Goal: Task Accomplishment & Management: Complete application form

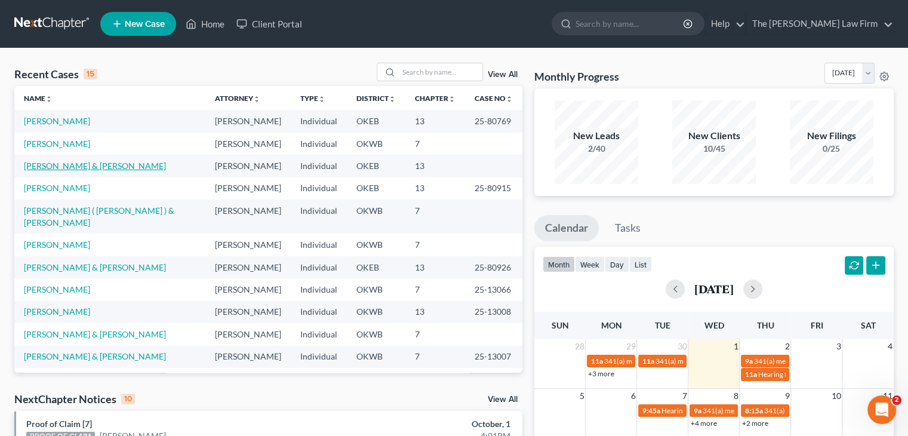
click at [60, 168] on link "[PERSON_NAME] & [PERSON_NAME]" at bounding box center [95, 166] width 142 height 10
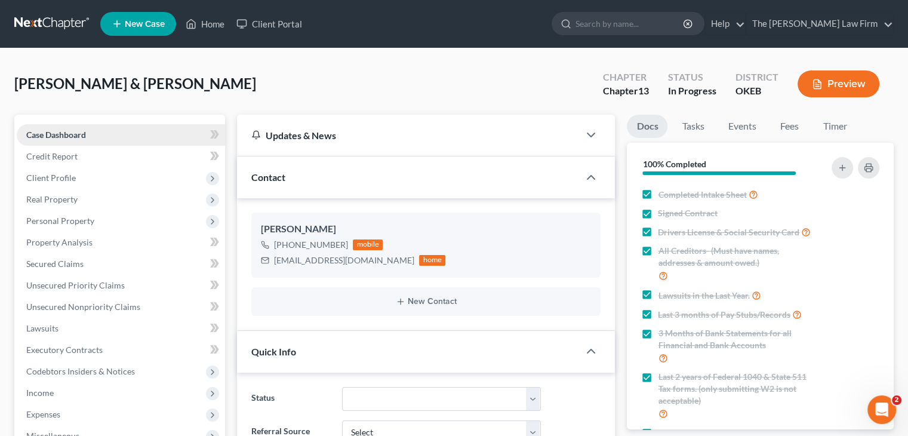
scroll to position [337, 0]
click at [44, 126] on link "Case Dashboard" at bounding box center [121, 134] width 208 height 21
click at [52, 135] on span "Case Dashboard" at bounding box center [56, 135] width 60 height 10
click at [84, 179] on span "Client Profile" at bounding box center [121, 177] width 208 height 21
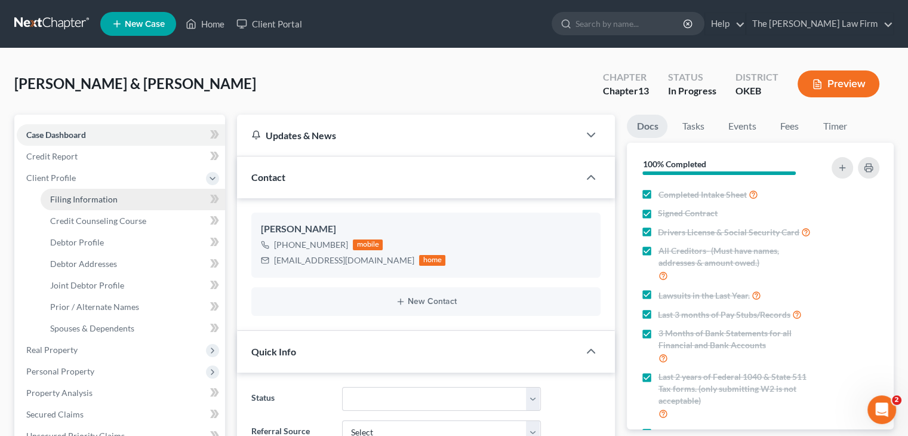
click at [105, 199] on span "Filing Information" at bounding box center [83, 199] width 67 height 10
select select "1"
select select "3"
select select "37"
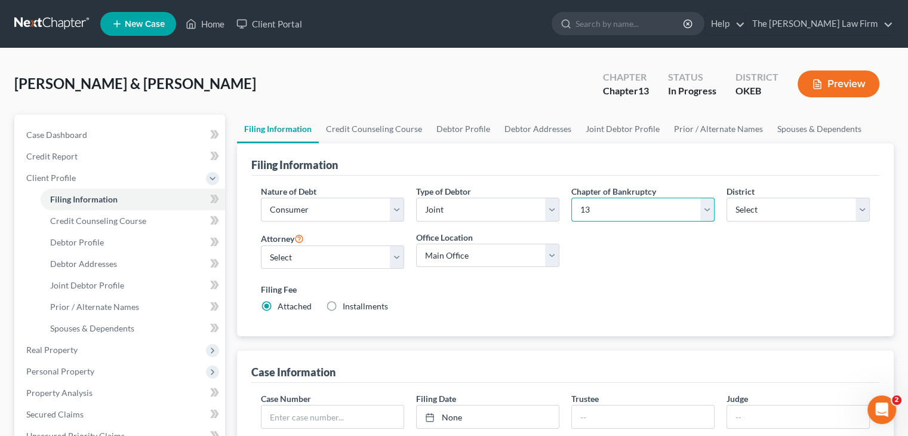
click at [652, 210] on select "Select 7 11 12 13" at bounding box center [642, 210] width 143 height 24
select select "0"
click at [571, 198] on select "Select 7 11 12 13" at bounding box center [642, 210] width 143 height 24
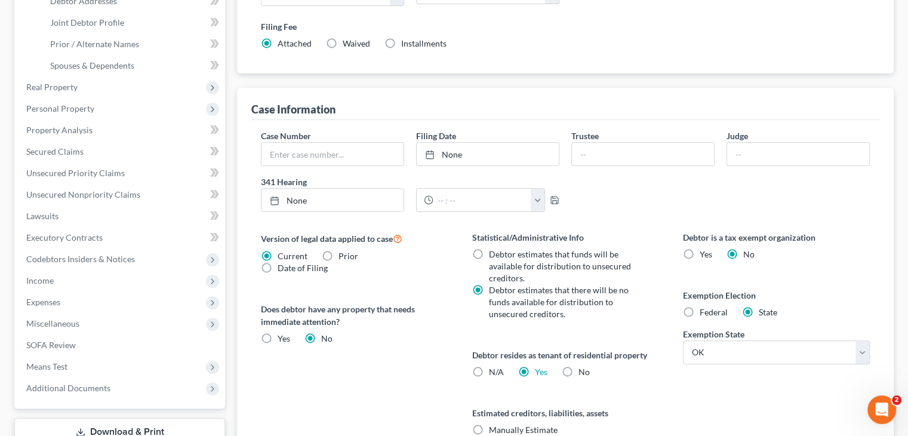
scroll to position [272, 0]
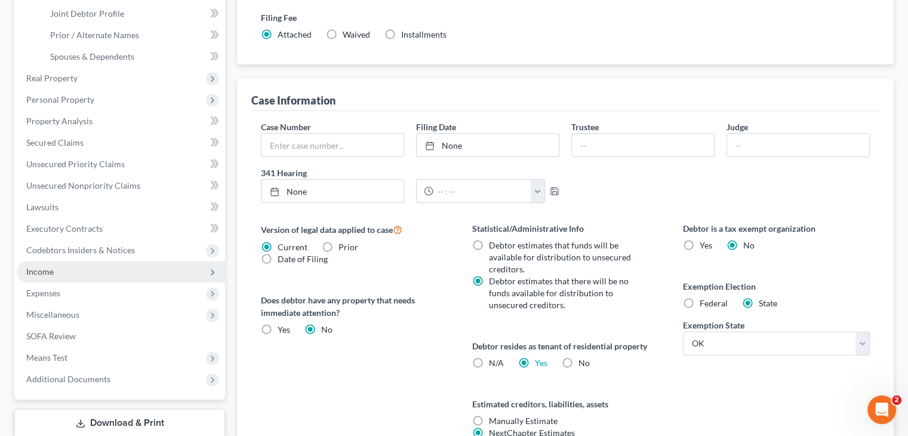
click at [29, 270] on span "Income" at bounding box center [39, 271] width 27 height 10
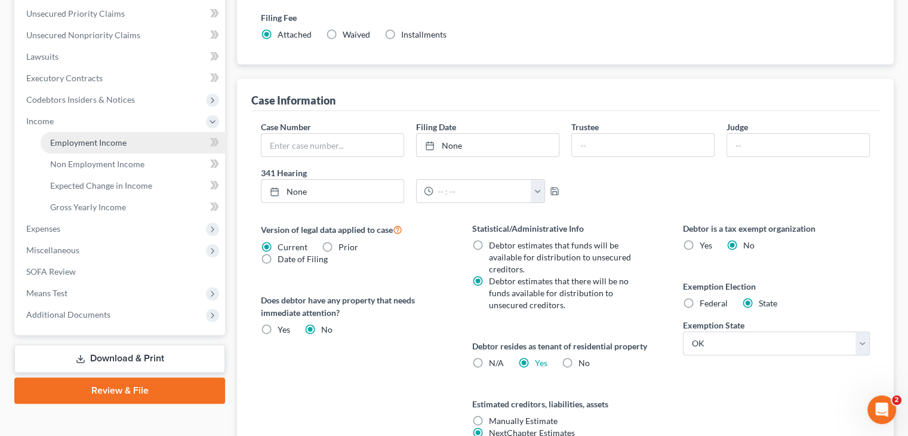
click at [112, 142] on span "Employment Income" at bounding box center [88, 142] width 76 height 10
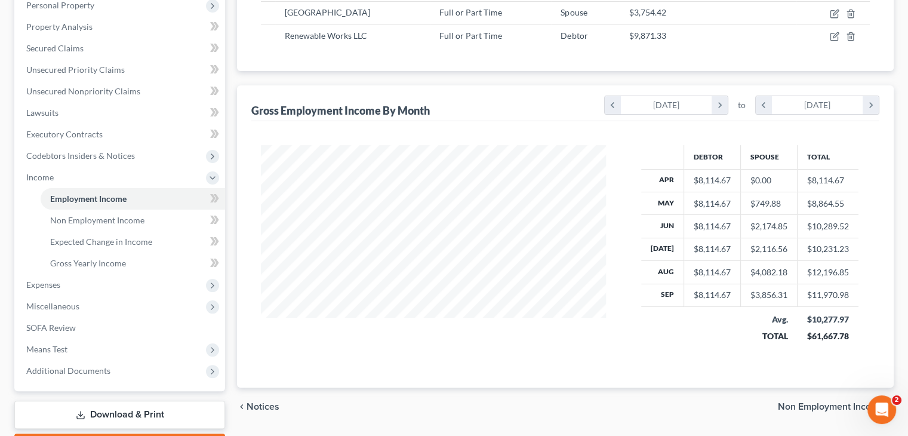
scroll to position [223, 0]
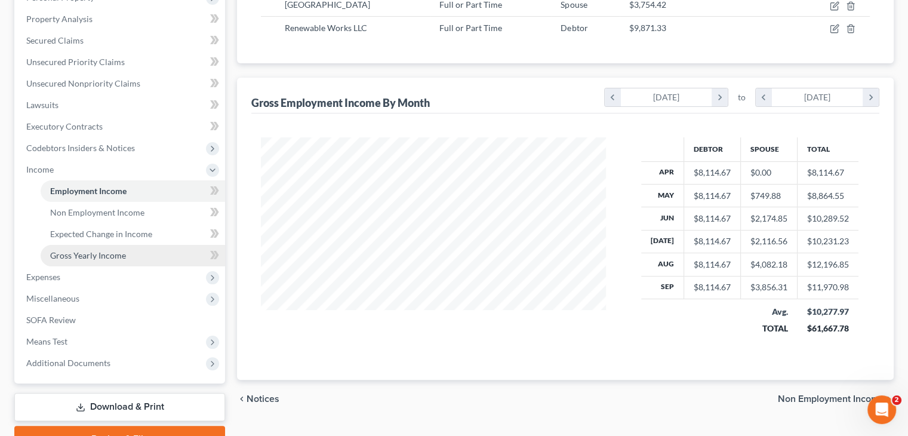
click at [106, 253] on span "Gross Yearly Income" at bounding box center [88, 255] width 76 height 10
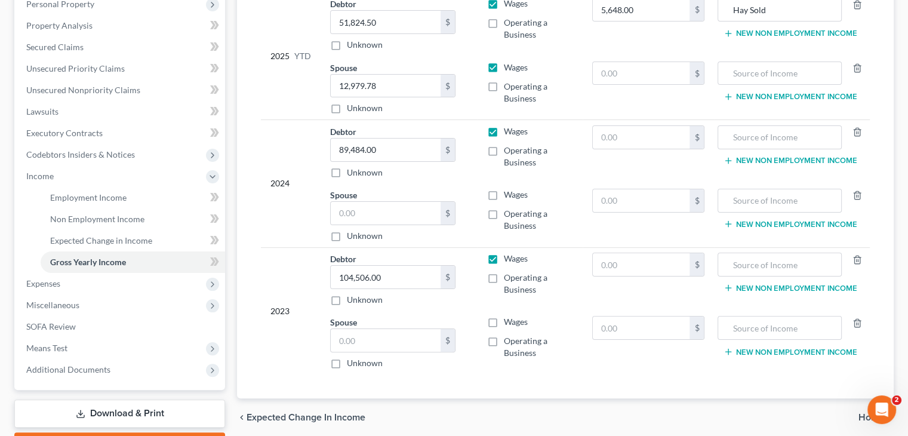
scroll to position [220, 0]
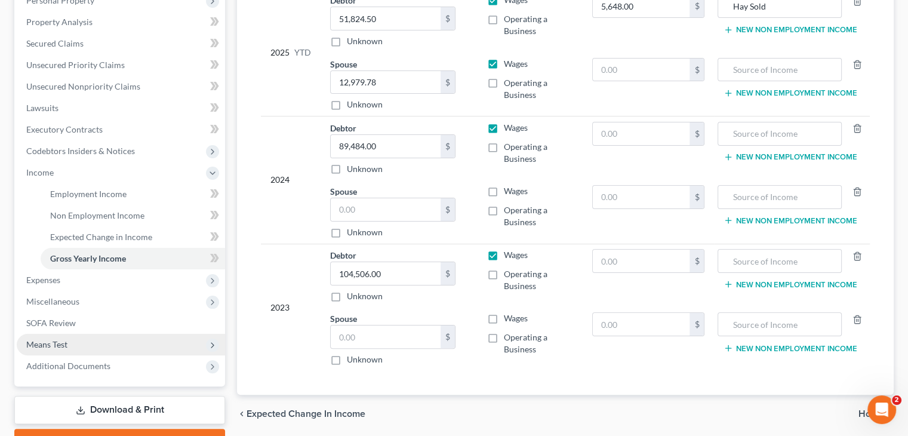
click at [54, 344] on span "Means Test" at bounding box center [46, 344] width 41 height 10
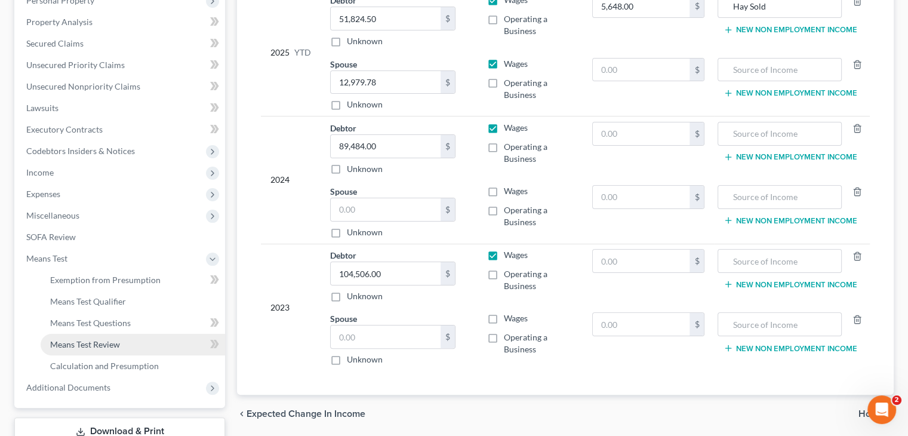
click at [118, 344] on span "Means Test Review" at bounding box center [85, 344] width 70 height 10
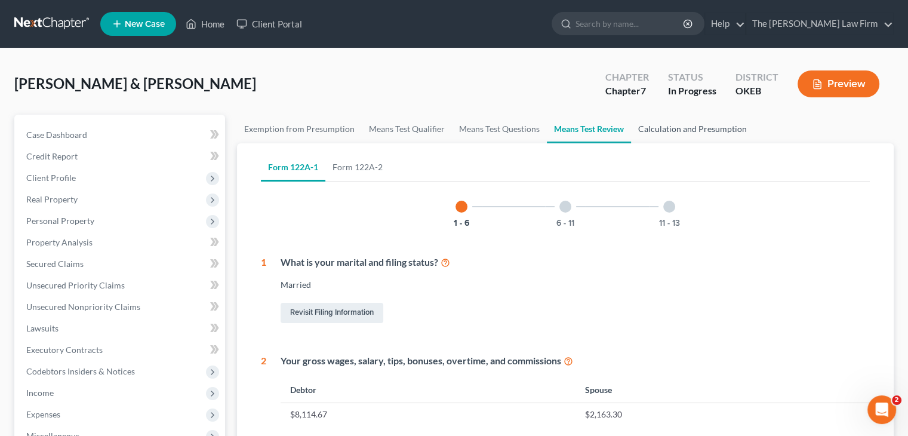
click at [698, 124] on link "Calculation and Presumption" at bounding box center [692, 129] width 123 height 29
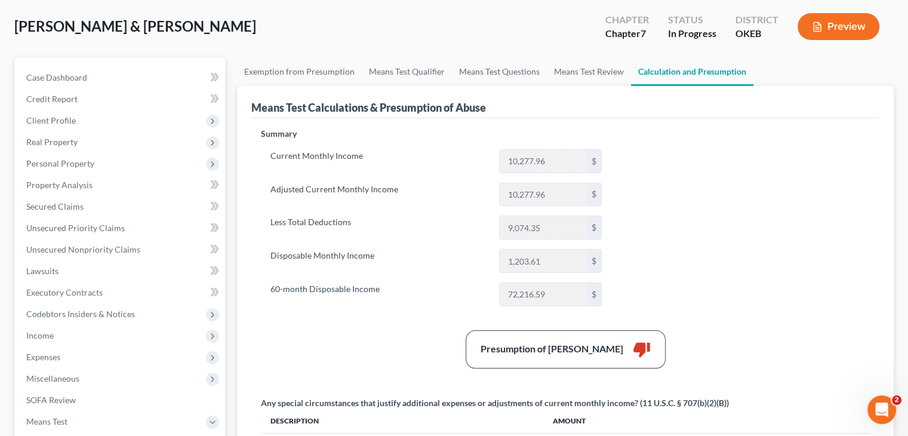
scroll to position [16, 0]
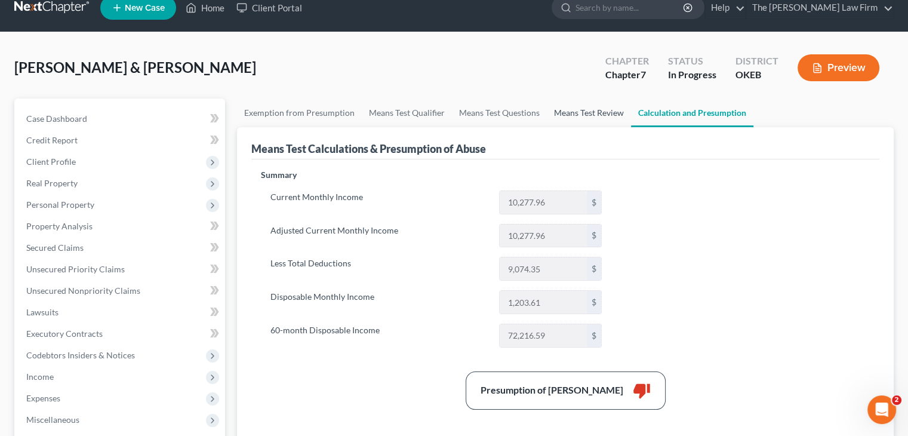
click at [573, 110] on link "Means Test Review" at bounding box center [589, 112] width 84 height 29
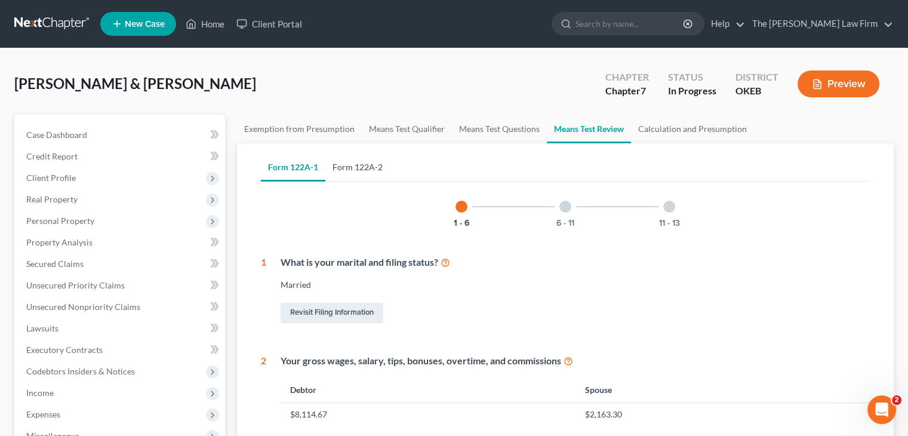
click at [350, 165] on link "Form 122A-2" at bounding box center [357, 167] width 64 height 29
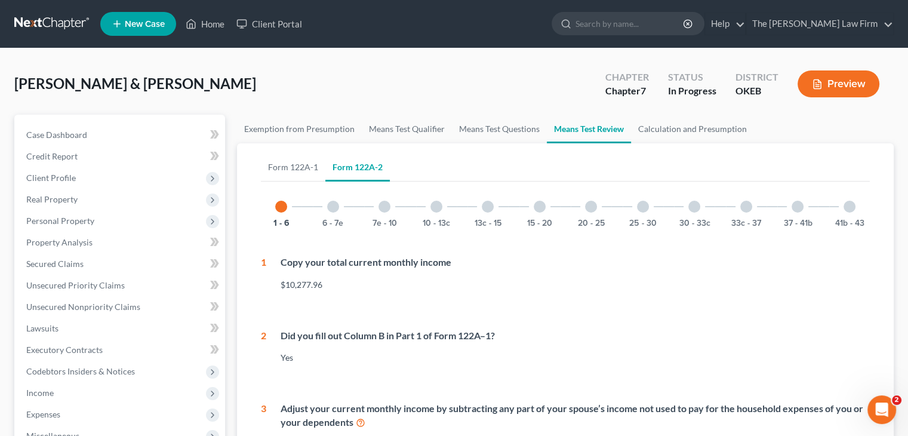
click at [334, 204] on div at bounding box center [333, 207] width 12 height 12
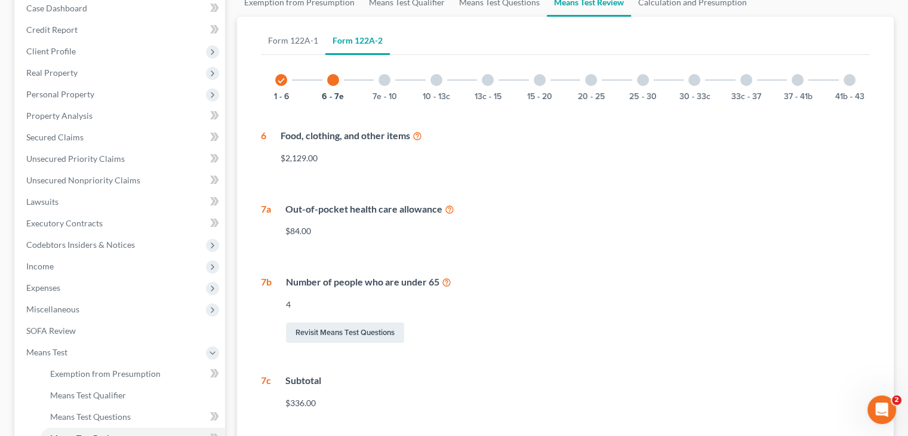
scroll to position [52, 0]
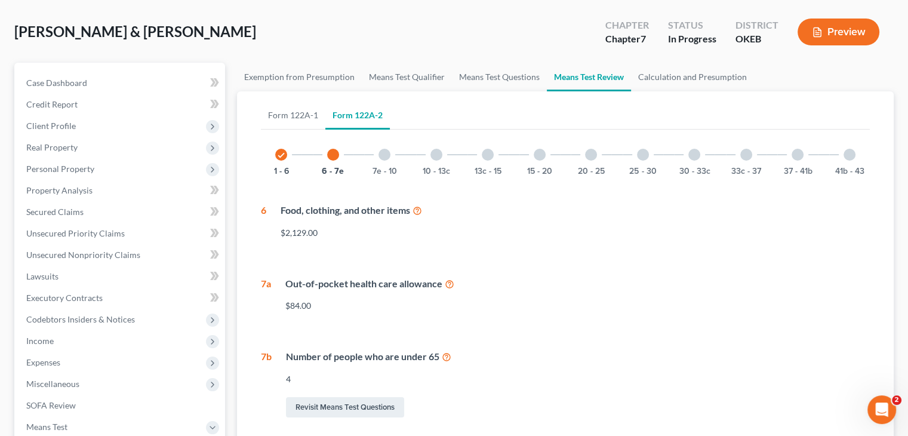
click at [385, 158] on div at bounding box center [384, 155] width 12 height 12
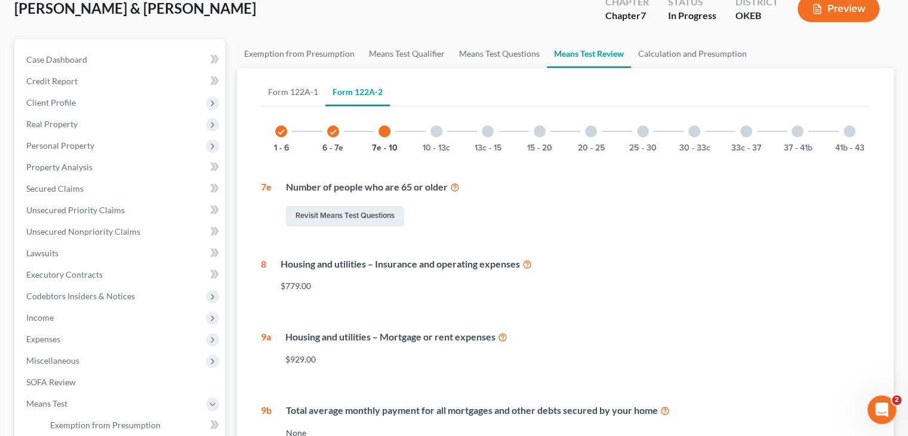
scroll to position [26, 0]
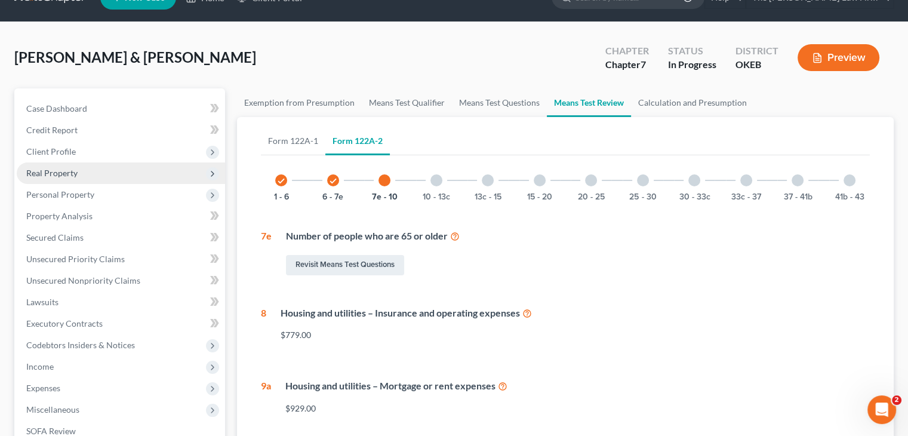
click at [30, 174] on span "Real Property" at bounding box center [51, 173] width 51 height 10
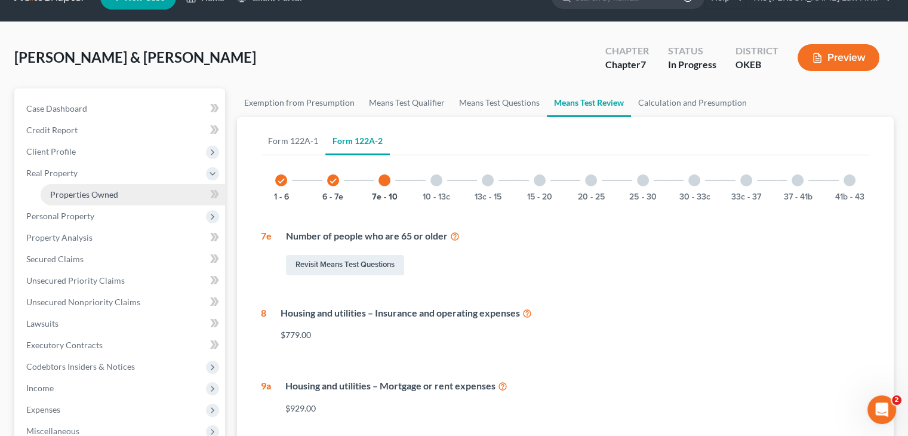
click at [86, 196] on span "Properties Owned" at bounding box center [84, 194] width 68 height 10
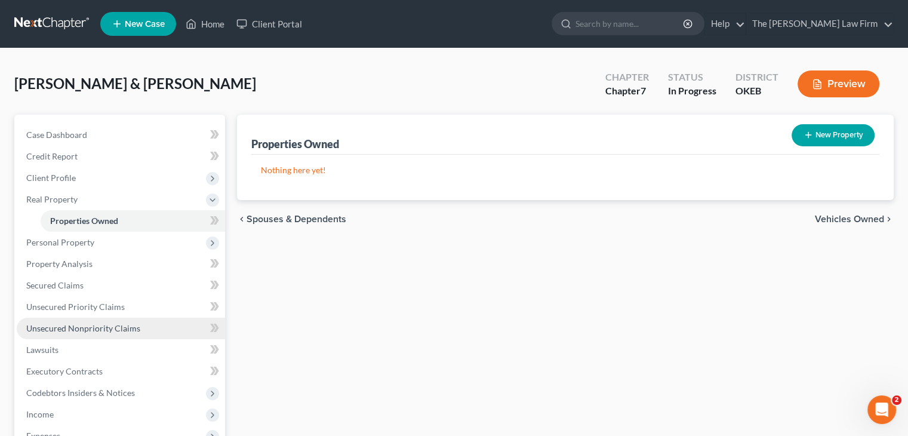
click at [76, 323] on span "Unsecured Nonpriority Claims" at bounding box center [83, 328] width 114 height 10
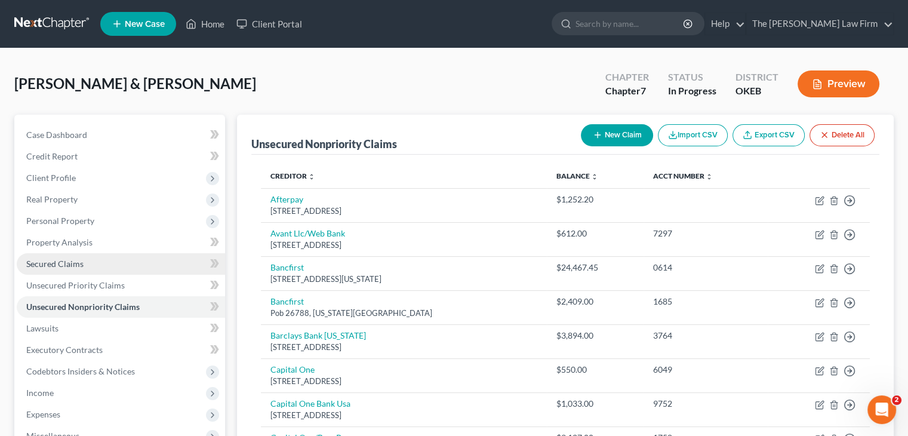
click at [45, 257] on link "Secured Claims" at bounding box center [121, 263] width 208 height 21
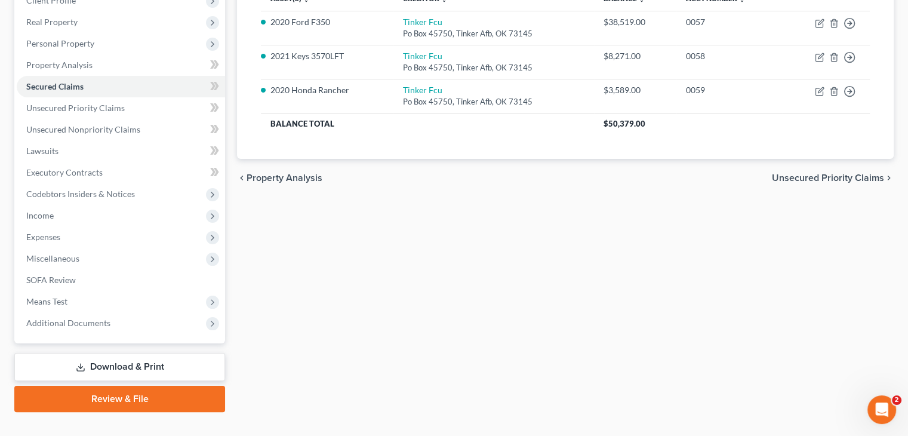
scroll to position [189, 0]
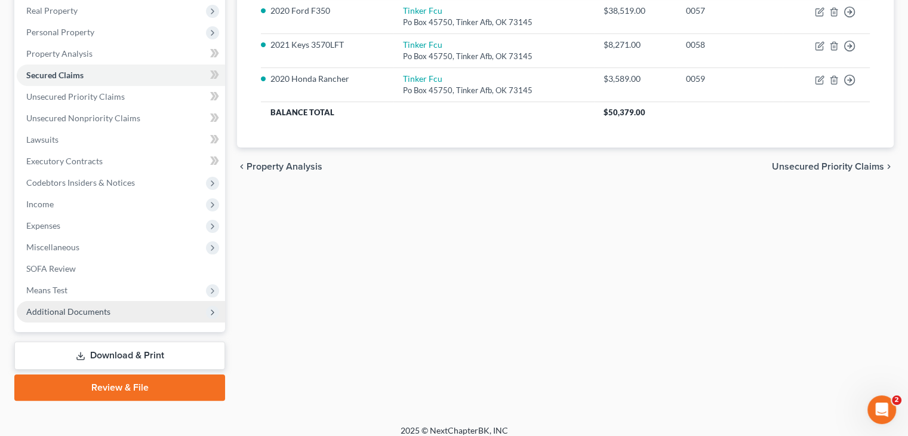
click at [95, 312] on span "Additional Documents" at bounding box center [68, 311] width 84 height 10
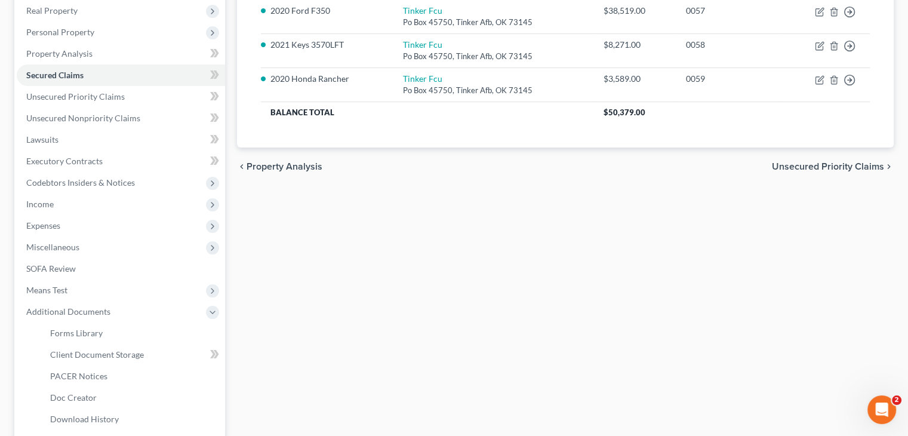
scroll to position [306, 0]
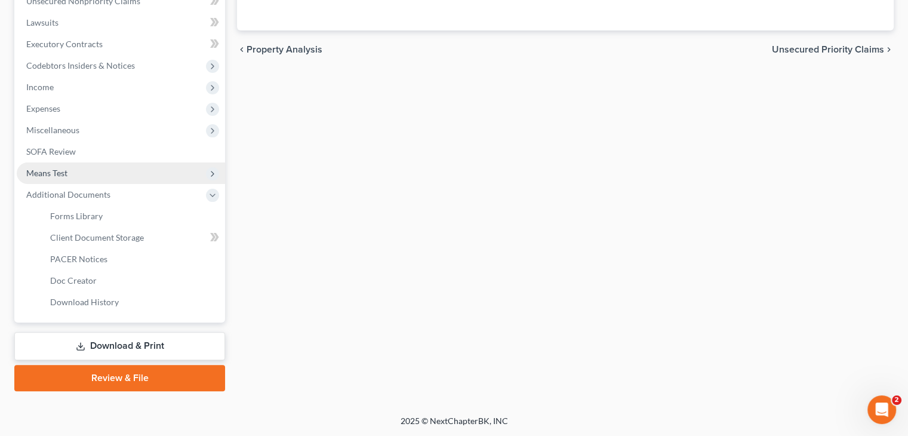
click at [38, 168] on span "Means Test" at bounding box center [46, 173] width 41 height 10
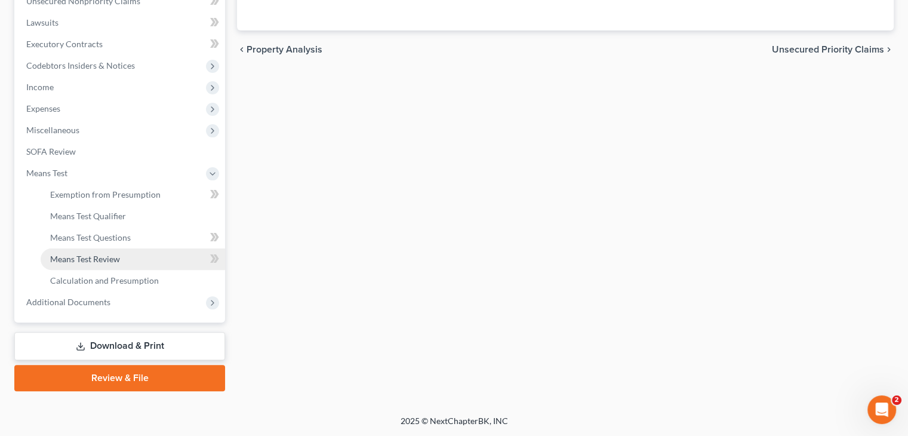
click at [80, 255] on span "Means Test Review" at bounding box center [85, 259] width 70 height 10
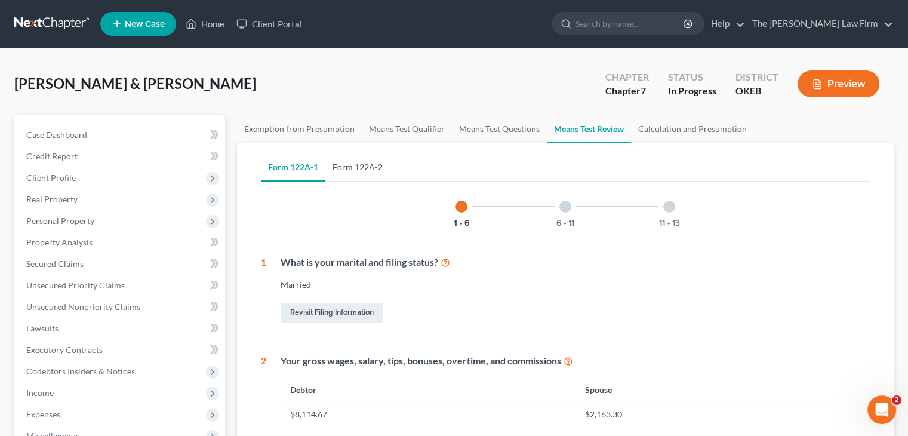
click at [357, 165] on link "Form 122A-2" at bounding box center [357, 167] width 64 height 29
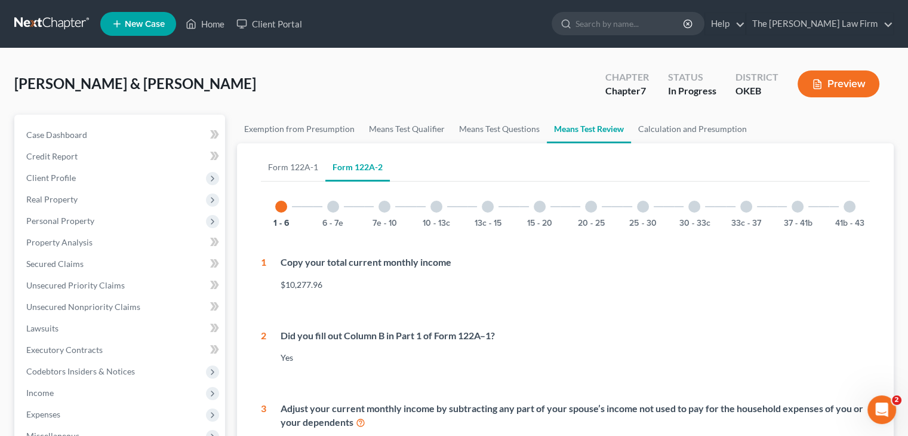
click at [439, 207] on div at bounding box center [436, 207] width 12 height 12
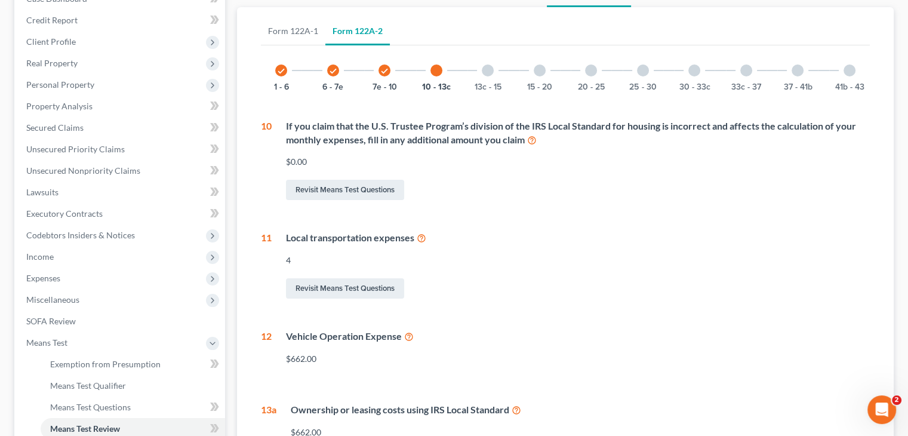
scroll to position [124, 0]
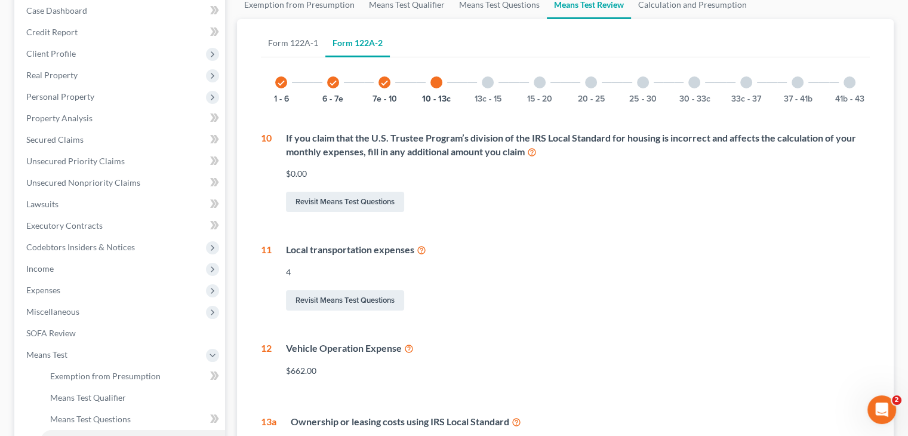
click at [487, 84] on div at bounding box center [488, 82] width 12 height 12
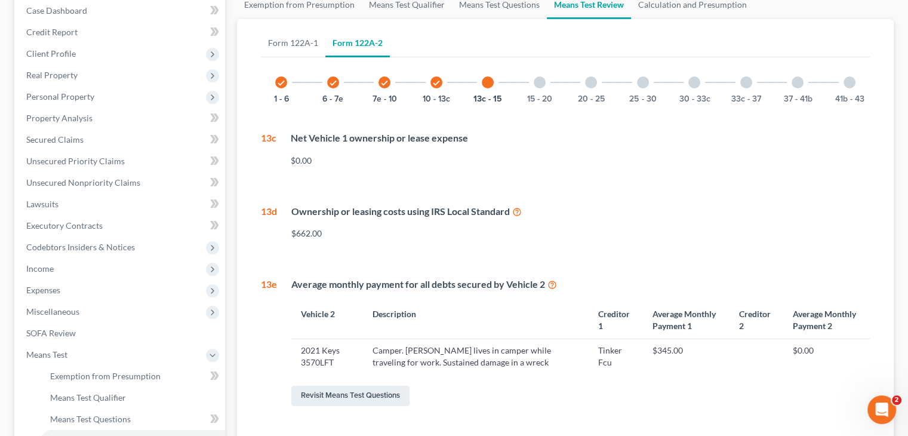
scroll to position [119, 0]
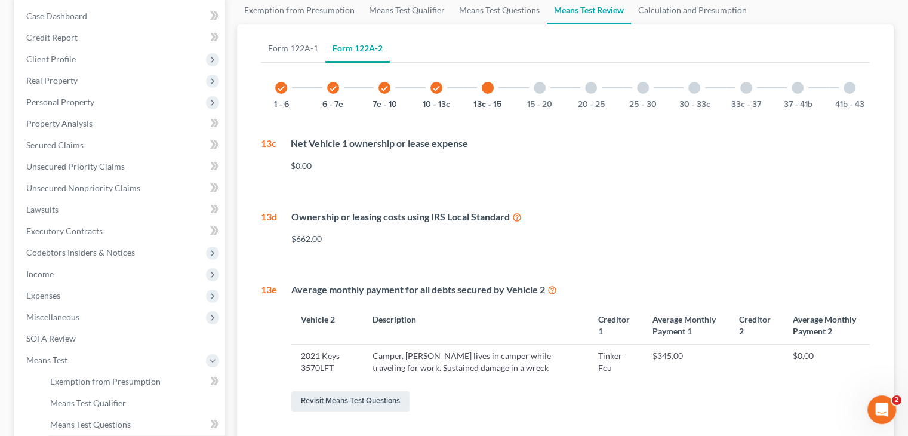
click at [540, 86] on div at bounding box center [540, 88] width 12 height 12
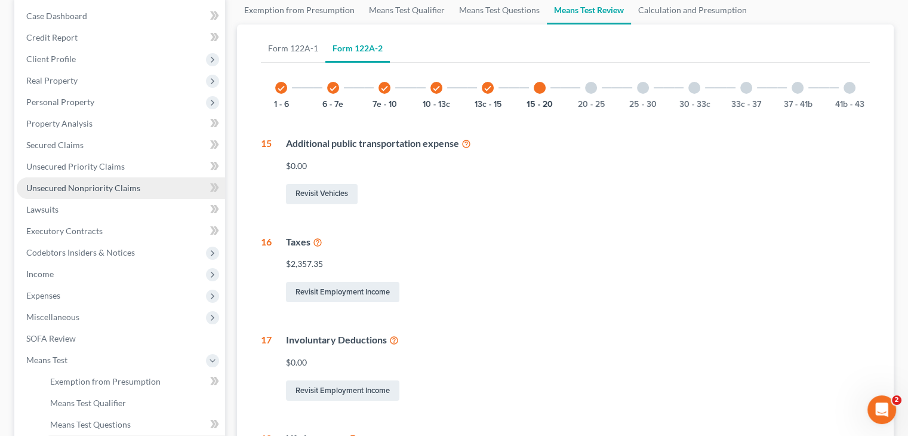
click at [70, 183] on span "Unsecured Nonpriority Claims" at bounding box center [83, 188] width 114 height 10
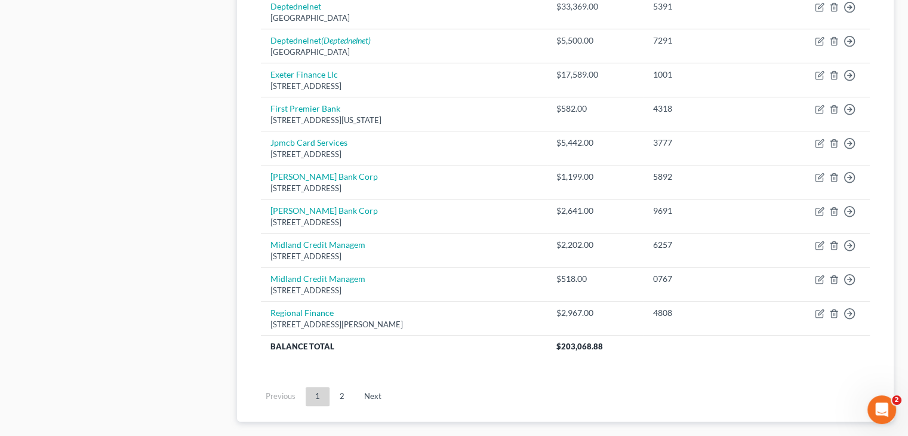
scroll to position [875, 0]
click at [340, 391] on link "2" at bounding box center [342, 395] width 24 height 19
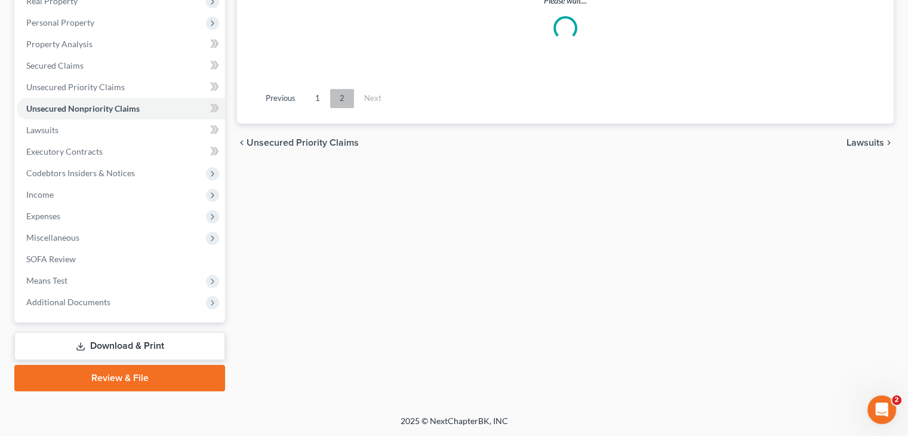
scroll to position [328, 0]
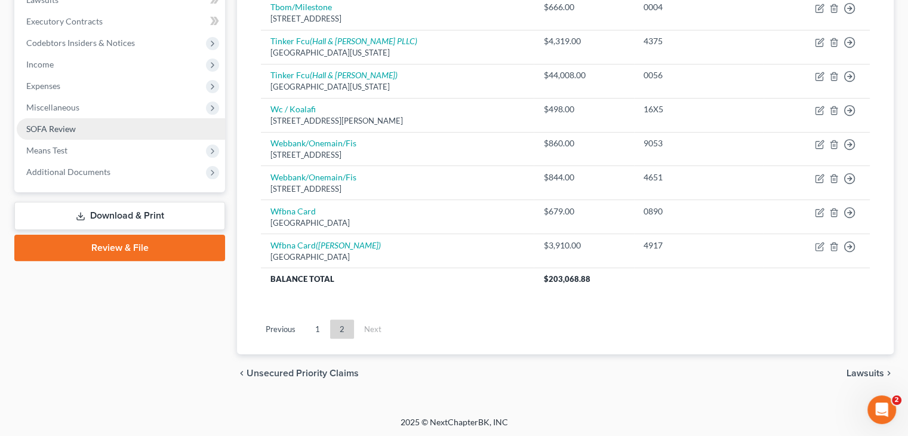
click at [42, 125] on span "SOFA Review" at bounding box center [51, 129] width 50 height 10
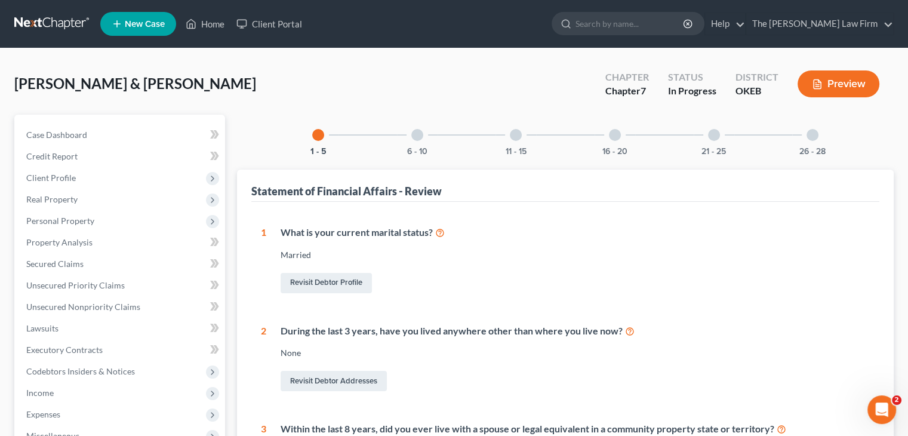
click at [617, 135] on div at bounding box center [615, 135] width 12 height 12
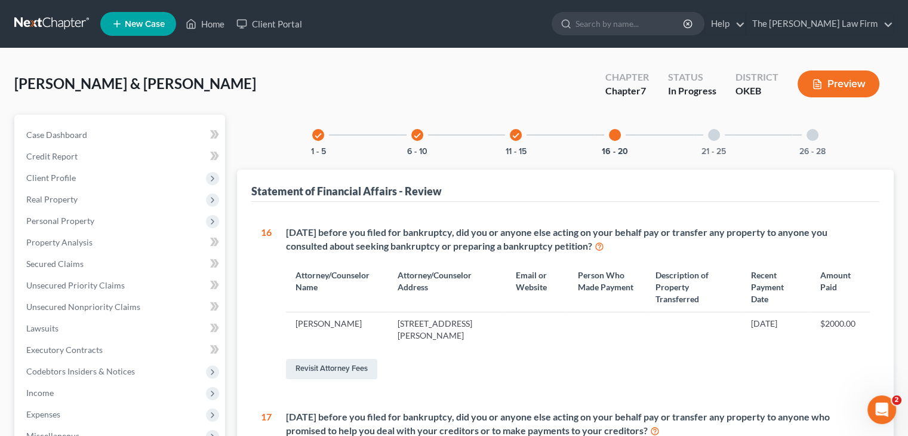
click at [513, 133] on icon "check" at bounding box center [516, 135] width 8 height 8
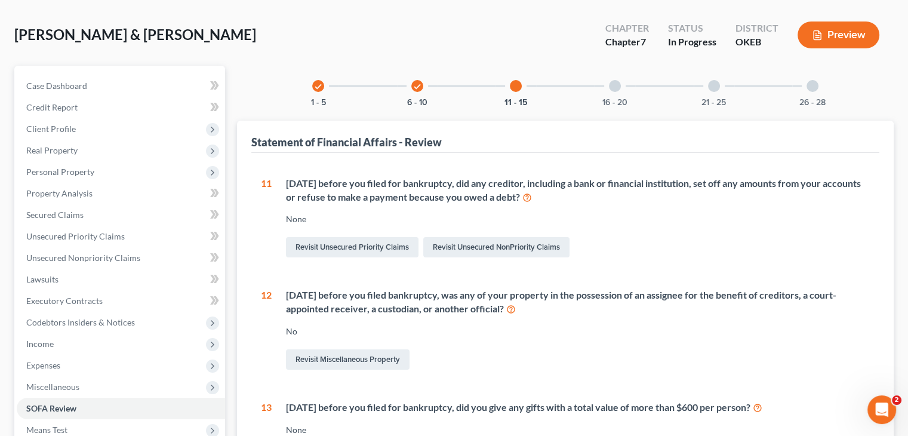
scroll to position [43, 0]
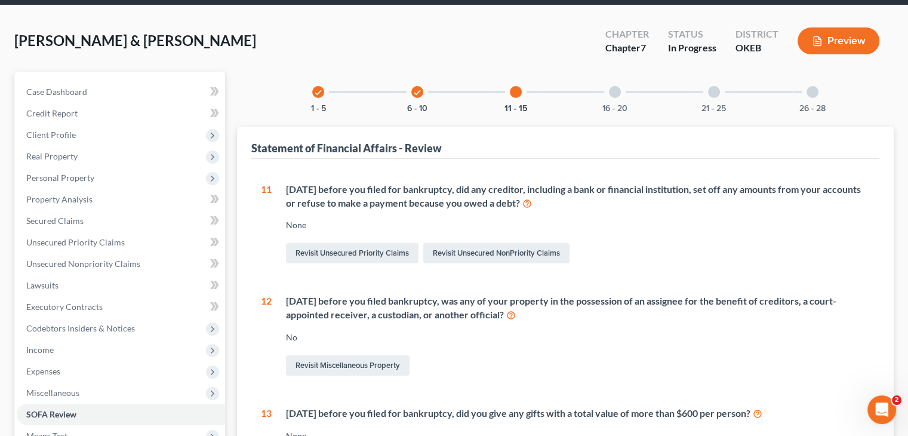
click at [417, 93] on icon "check" at bounding box center [417, 92] width 8 height 8
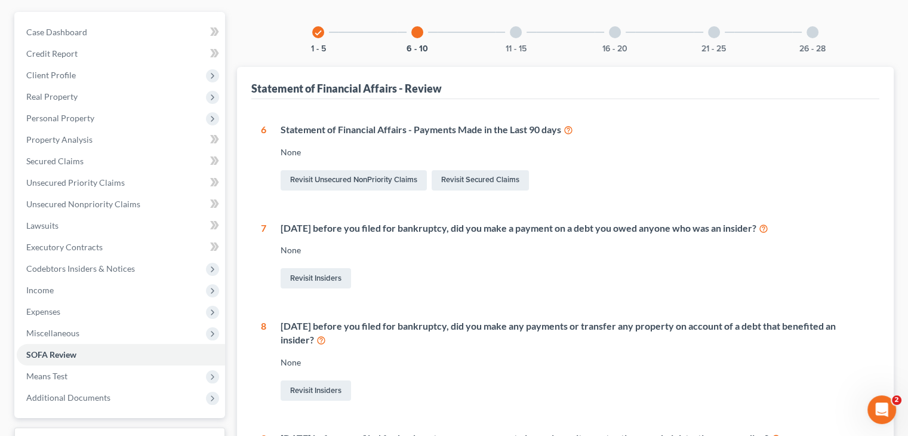
scroll to position [0, 0]
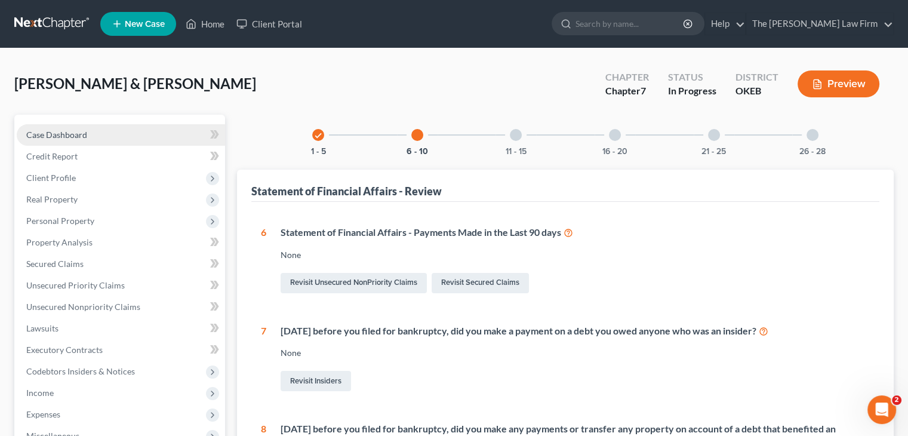
click at [106, 130] on link "Case Dashboard" at bounding box center [121, 134] width 208 height 21
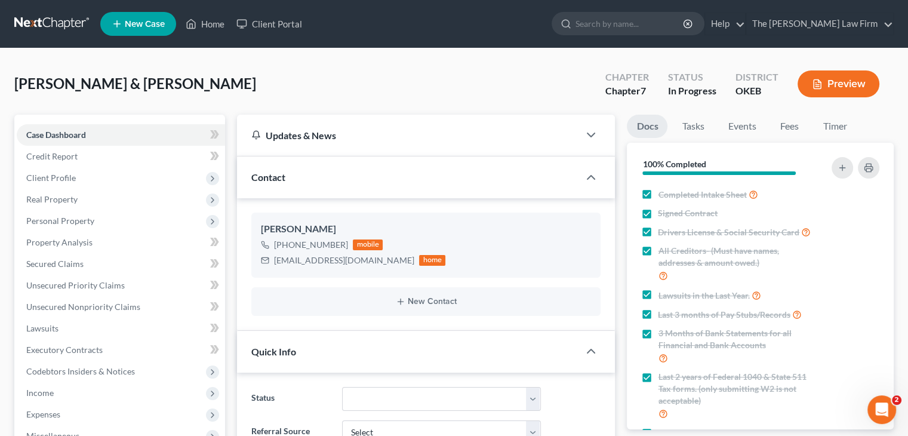
scroll to position [337, 0]
